Goal: Transaction & Acquisition: Book appointment/travel/reservation

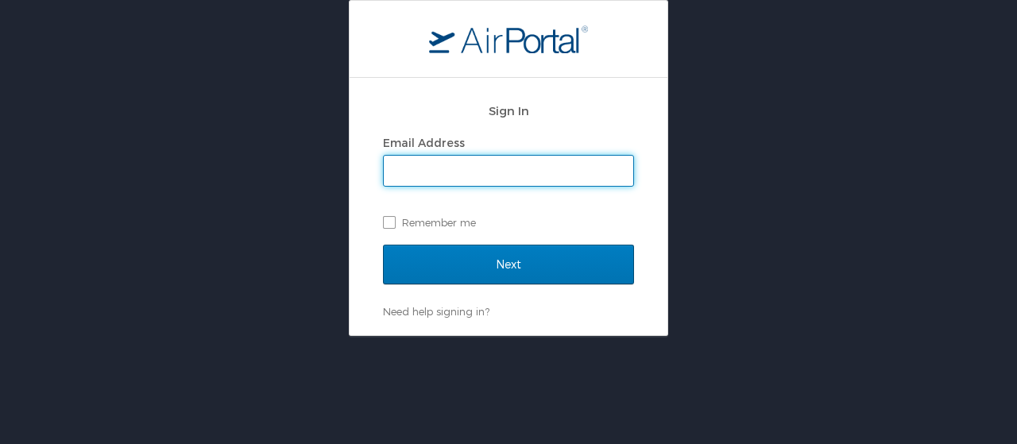
scroll to position [80, 0]
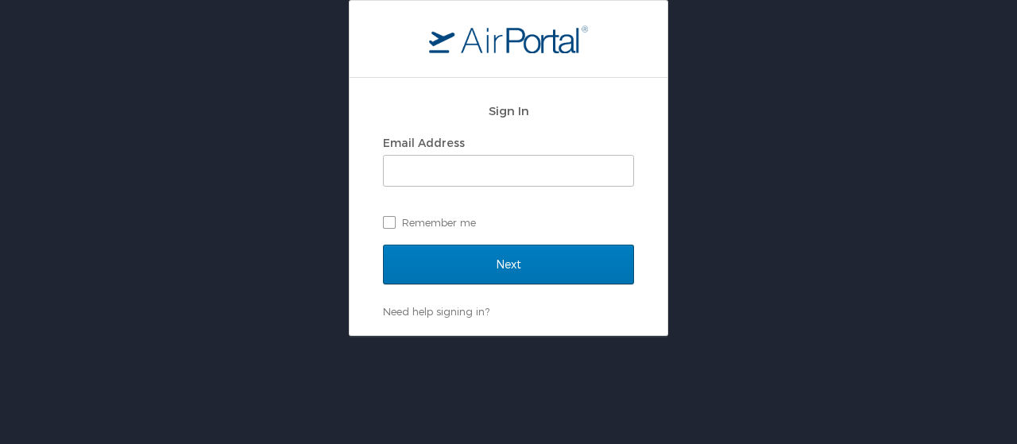
click at [623, 120] on div "Sign In Email Address Remember me" at bounding box center [508, 170] width 251 height 153
click at [496, 171] on input "Email Address" at bounding box center [508, 171] width 249 height 30
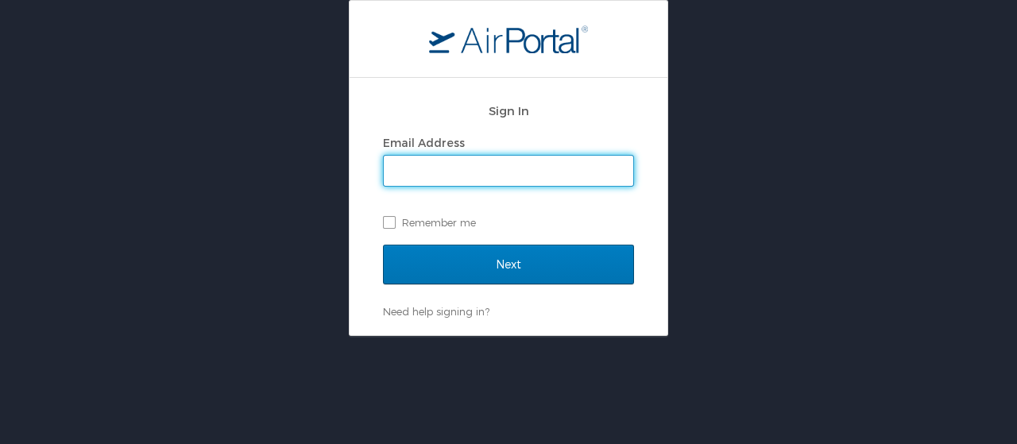
type input "mboyd@mplthealthcare.com"
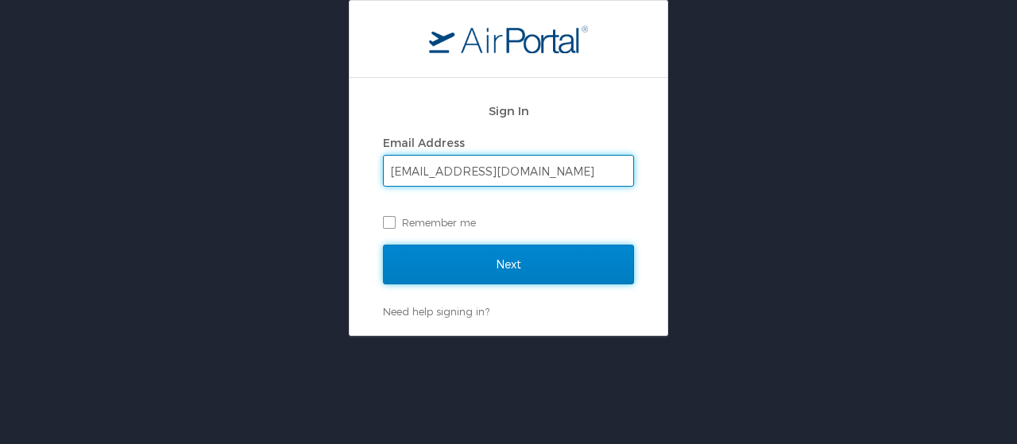
click at [541, 265] on input "Next" at bounding box center [508, 265] width 251 height 40
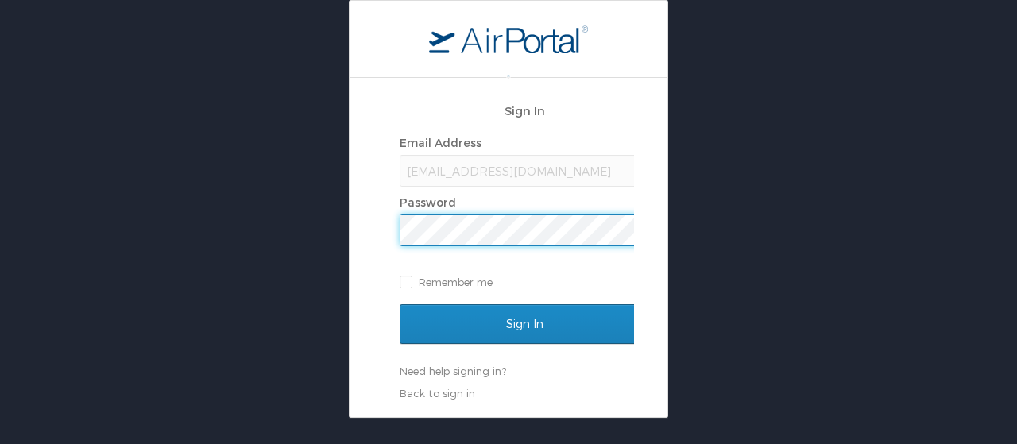
scroll to position [0, 0]
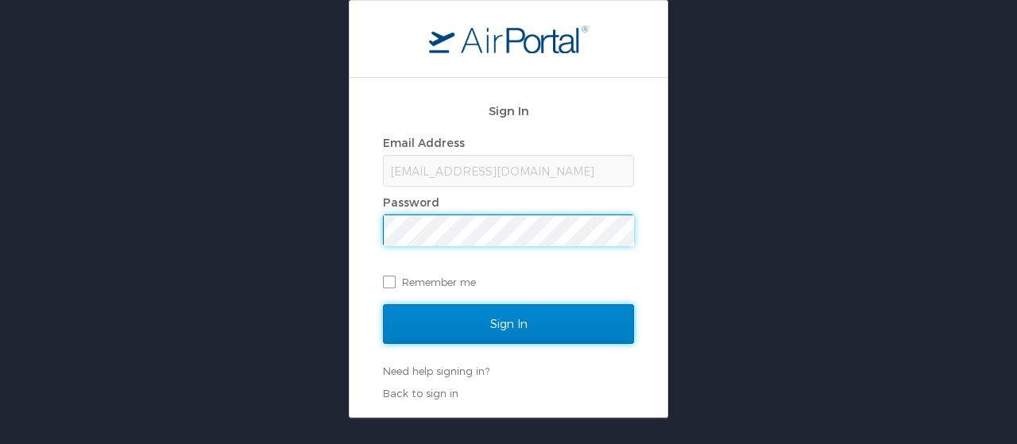
click at [515, 322] on input "Sign In" at bounding box center [508, 324] width 251 height 40
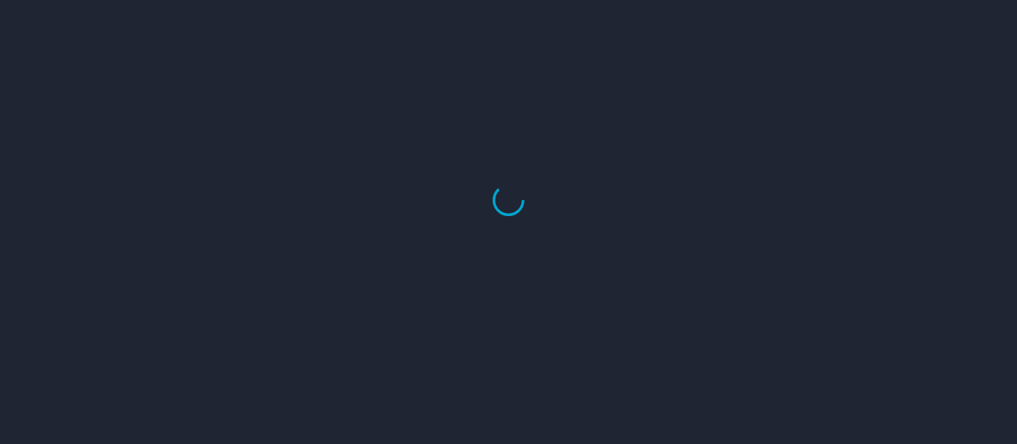
scroll to position [80, 0]
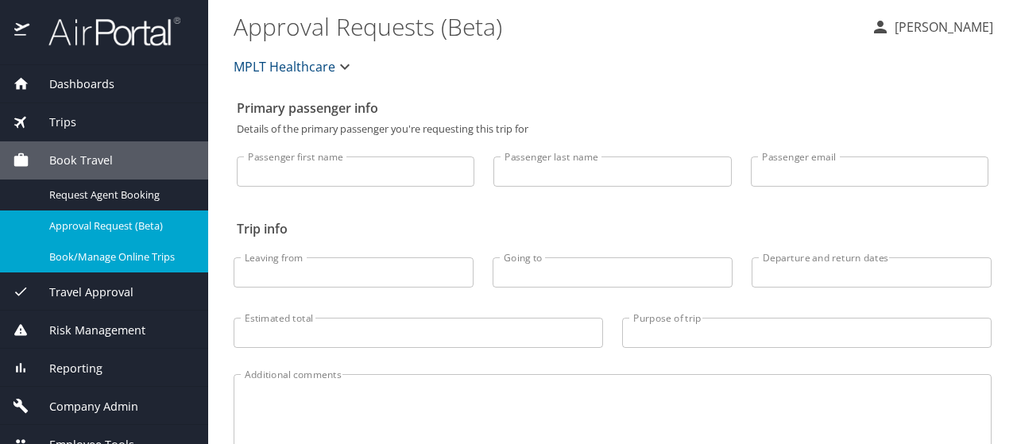
click at [122, 255] on span "Book/Manage Online Trips" at bounding box center [119, 256] width 140 height 15
click at [134, 255] on span "Book/Manage Online Trips" at bounding box center [119, 256] width 140 height 15
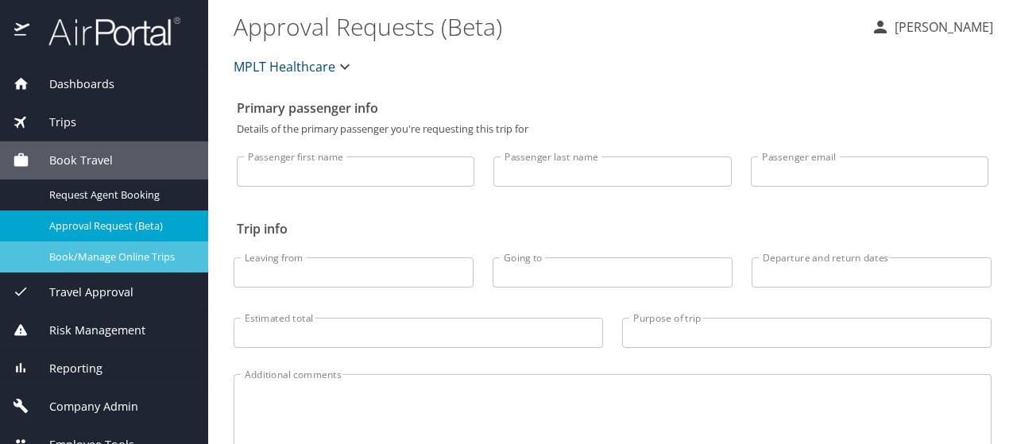
click at [75, 250] on span "Book/Manage Online Trips" at bounding box center [119, 256] width 140 height 15
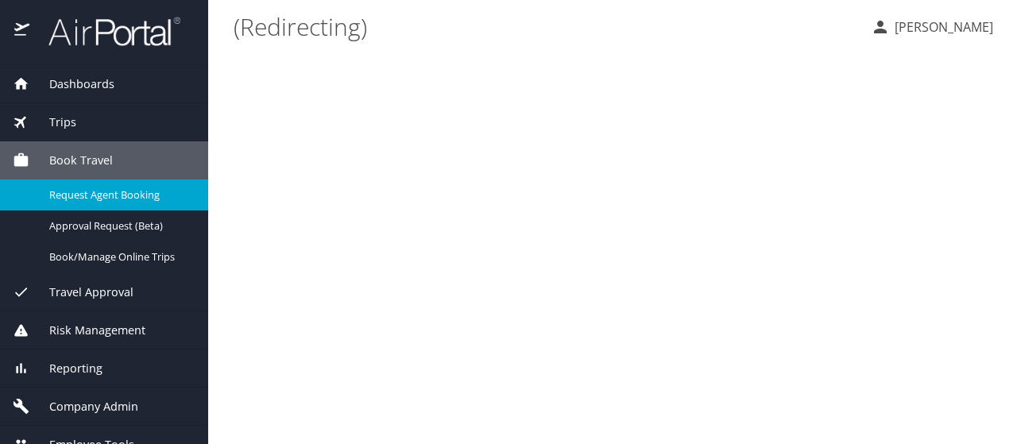
scroll to position [80, 0]
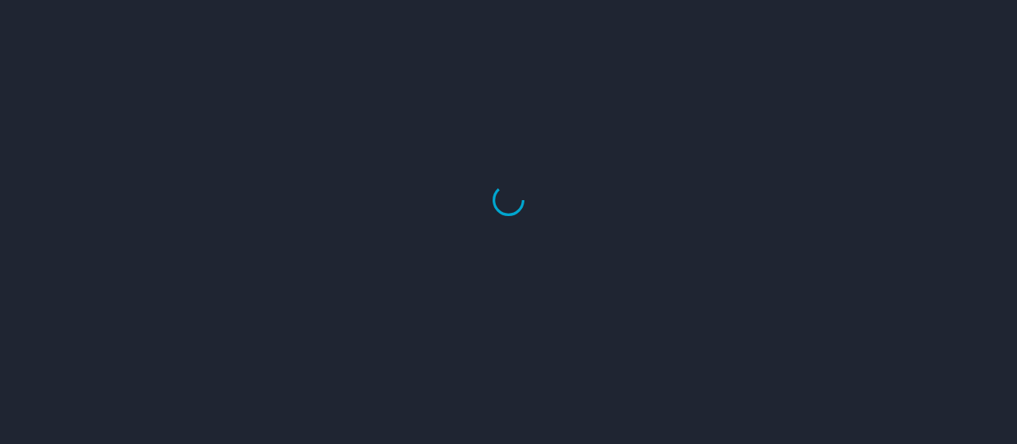
scroll to position [80, 0]
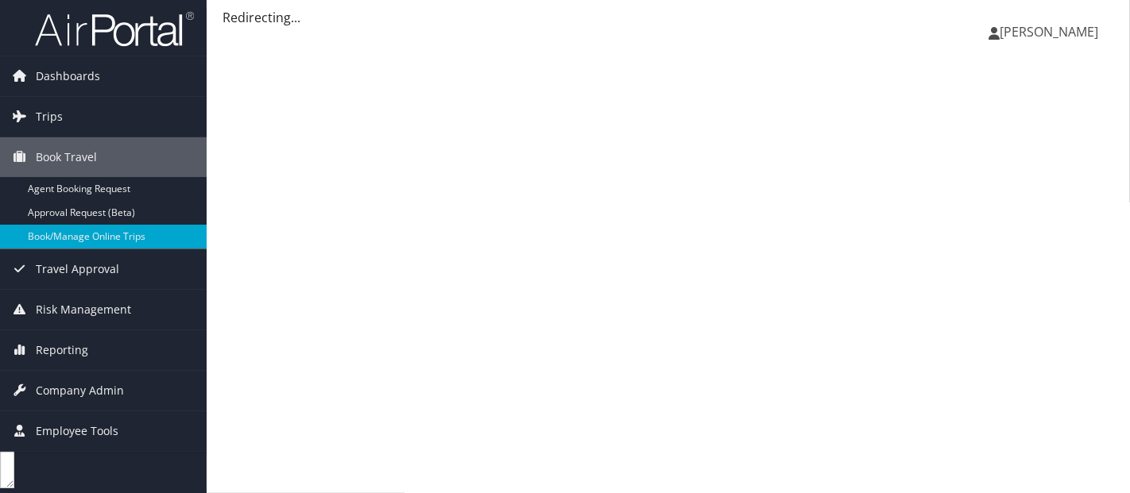
scroll to position [43, 0]
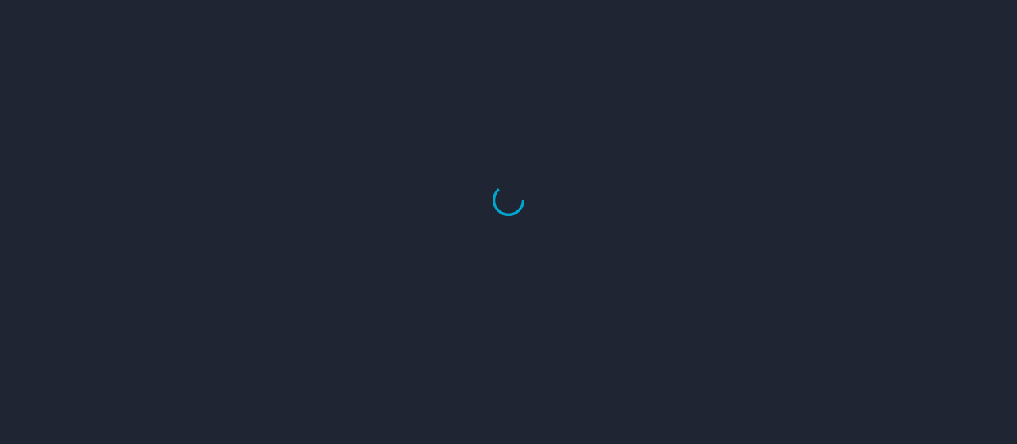
scroll to position [80, 0]
